Goal: Task Accomplishment & Management: Manage account settings

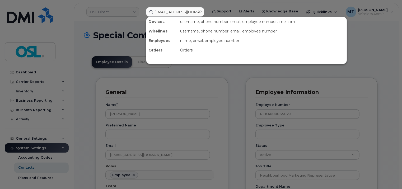
scroll to position [0, 3]
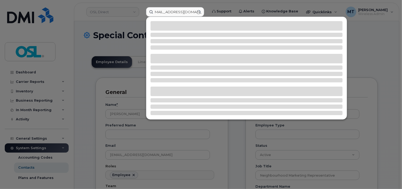
type input "[EMAIL_ADDRESS][DOMAIN_NAME]"
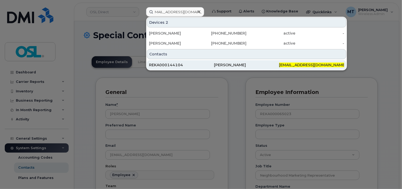
scroll to position [0, 0]
click at [179, 61] on div "REKA000144104" at bounding box center [181, 65] width 65 height 10
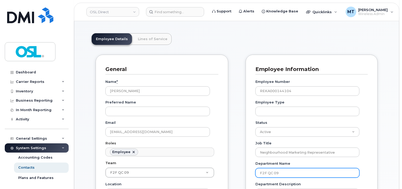
scroll to position [79, 0]
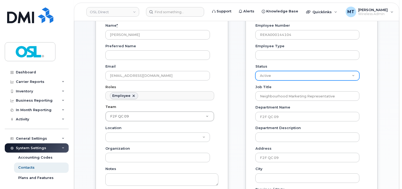
click at [333, 74] on select "Active On-Leave Long Term Short Term Maternity Leave Temp Layoff Inactive" at bounding box center [307, 76] width 104 height 10
select select "on_leave"
click at [255, 71] on select "Active On-Leave Long Term Short Term Maternity Leave Temp Layoff Inactive" at bounding box center [307, 76] width 104 height 10
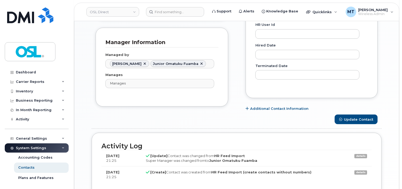
scroll to position [362, 0]
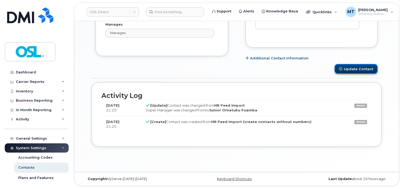
click at [366, 70] on button "Update Contact" at bounding box center [356, 69] width 43 height 10
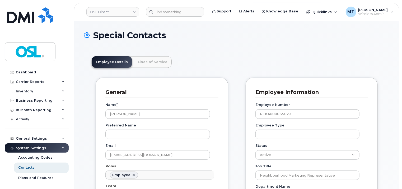
click at [169, 20] on header "OSL Direct Support Alerts Knowledge Base Quicklinks Suspend / Cancel Device Cha…" at bounding box center [236, 12] width 325 height 18
click at [171, 14] on input at bounding box center [175, 12] width 58 height 10
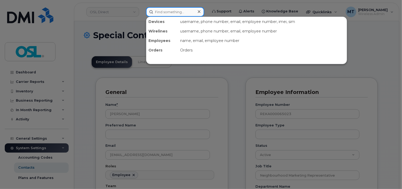
paste input "[EMAIL_ADDRESS][DOMAIN_NAME]"
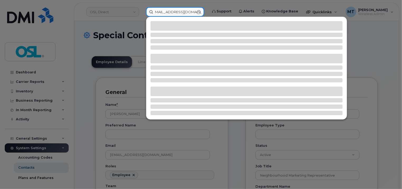
type input "[EMAIL_ADDRESS][DOMAIN_NAME]"
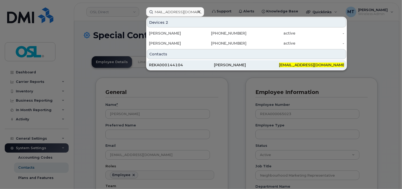
click at [294, 65] on span "[EMAIL_ADDRESS][DOMAIN_NAME]" at bounding box center [312, 65] width 67 height 5
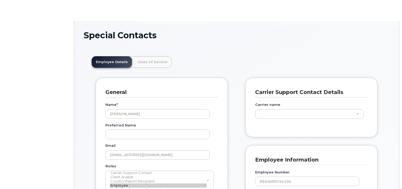
scroll to position [16, 0]
type input "3358032"
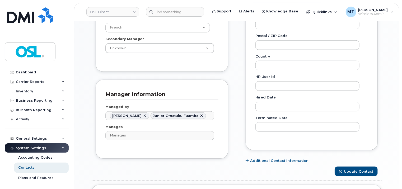
scroll to position [185, 0]
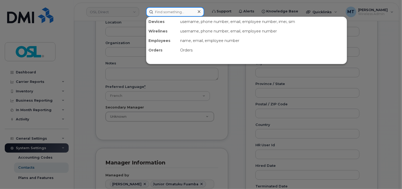
click at [167, 12] on input at bounding box center [175, 12] width 58 height 10
paste input "john.fernicola@osldirect.com"
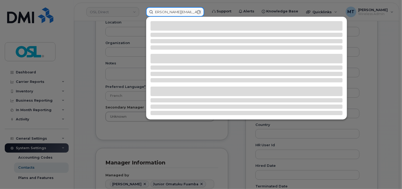
scroll to position [0, 0]
drag, startPoint x: 165, startPoint y: 11, endPoint x: 148, endPoint y: 11, distance: 16.9
click at [148, 11] on input "john.fernicola@osldirect.com" at bounding box center [175, 12] width 58 height 10
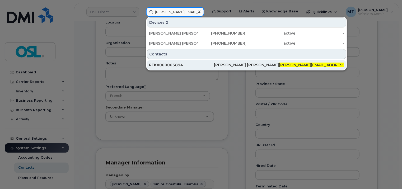
type input "john.fernicola@osldirect.com"
click at [210, 66] on div "REKA000005894" at bounding box center [181, 64] width 65 height 5
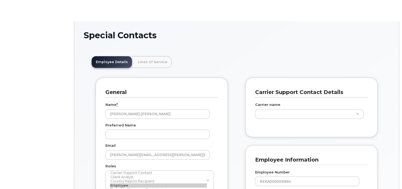
scroll to position [16, 0]
type input "3358041"
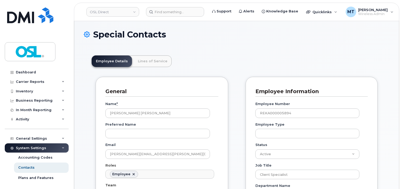
scroll to position [0, 0]
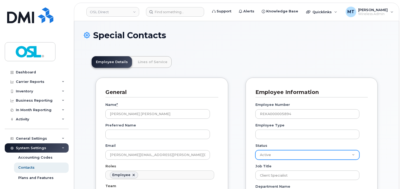
click at [347, 156] on select "Active On-Leave Long Term Short Term Maternity Leave Temp Layoff Inactive" at bounding box center [307, 155] width 104 height 10
select select "on_leave"
click at [255, 150] on select "Active On-Leave Long Term Short Term Maternity Leave Temp Layoff Inactive" at bounding box center [307, 155] width 104 height 10
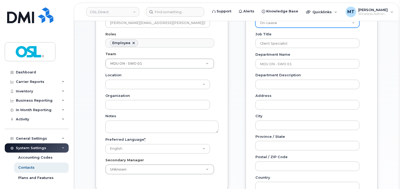
scroll to position [291, 0]
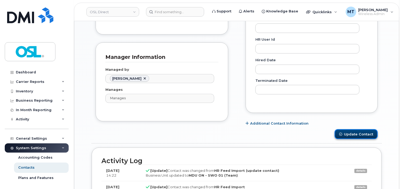
click at [368, 132] on button "Update Contact" at bounding box center [356, 134] width 43 height 10
